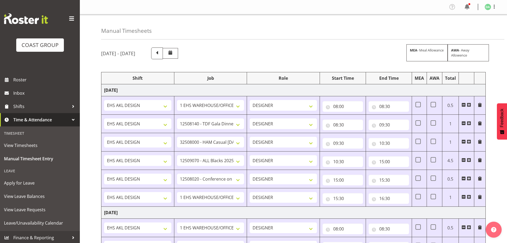
select select "69"
select select "9808"
select select "8664"
select select "9410"
select select "9013"
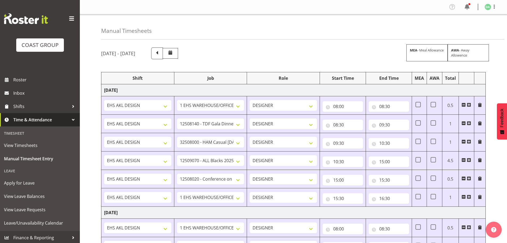
select select "69"
select select "9285"
select select "9141"
select select "69"
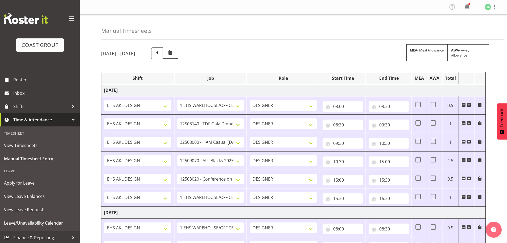
select select "10237"
select select "69"
select select "9410"
select select "8514"
select select "9032"
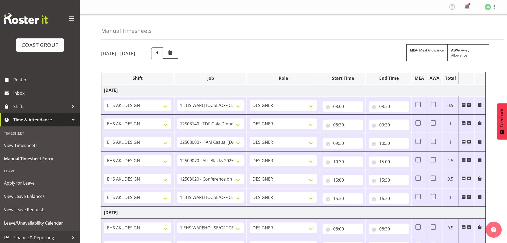
select select "10382"
select select "9410"
select select "69"
